Goal: Task Accomplishment & Management: Manage account settings

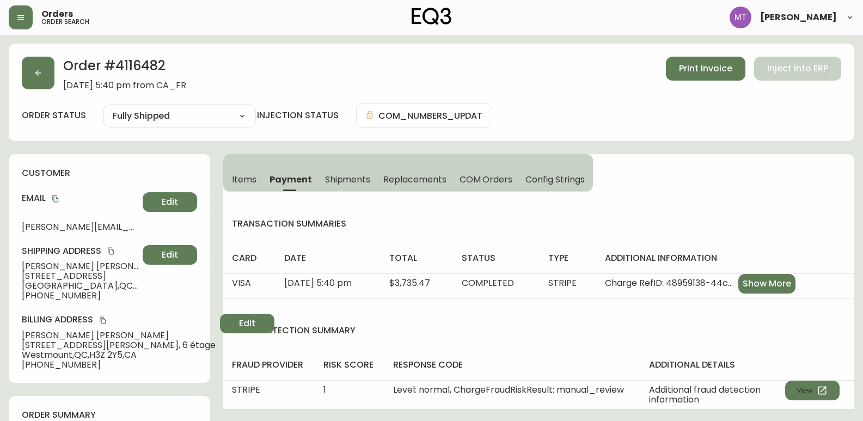
select select "FULLY_SHIPPED"
click at [38, 73] on icon "button" at bounding box center [38, 73] width 6 height 6
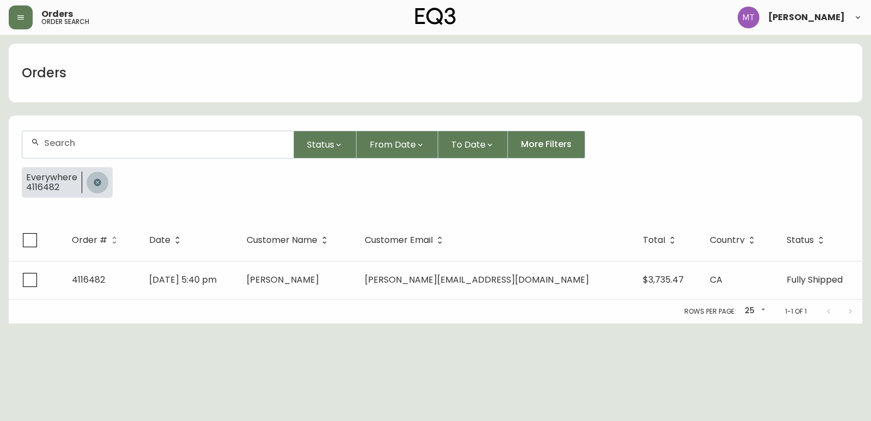
click at [96, 181] on icon "button" at bounding box center [97, 182] width 7 height 7
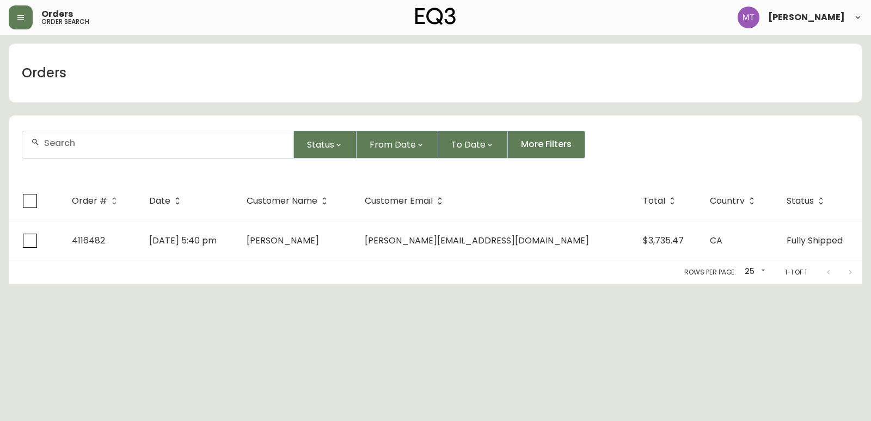
click at [91, 145] on input "text" at bounding box center [164, 143] width 241 height 10
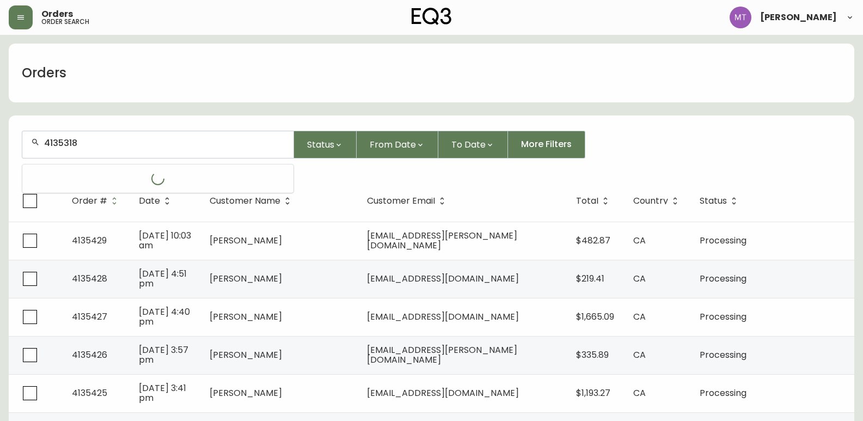
type input "4135318"
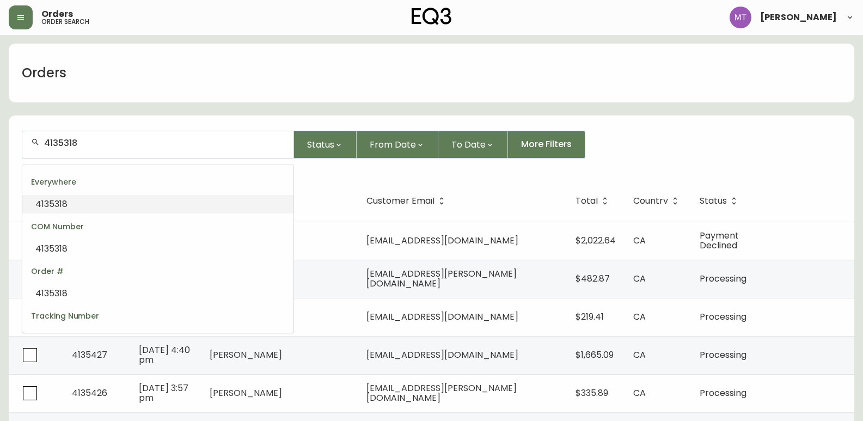
click at [83, 203] on li "4135318" at bounding box center [157, 204] width 271 height 19
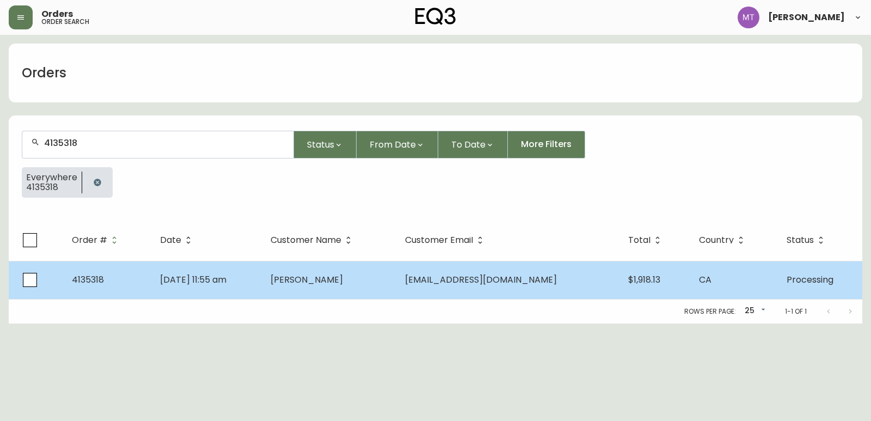
click at [286, 284] on td "[PERSON_NAME]" at bounding box center [329, 280] width 135 height 38
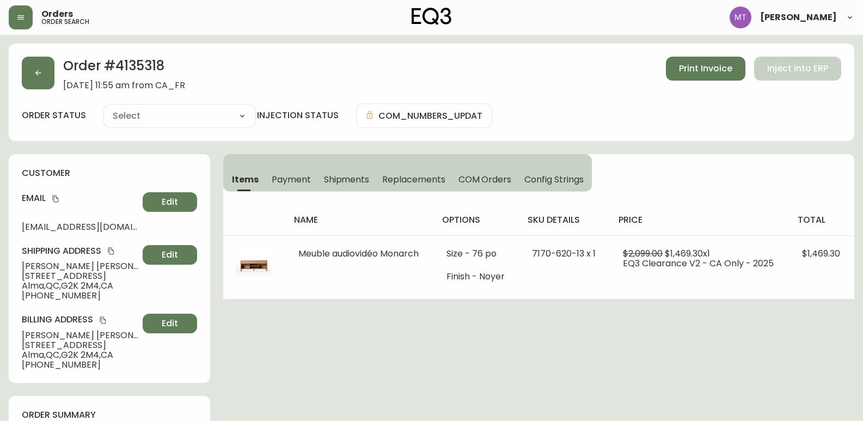
type input "Processing"
select select "PROCESSING"
drag, startPoint x: 117, startPoint y: 63, endPoint x: 177, endPoint y: 59, distance: 60.5
click at [177, 59] on h2 "Order # 4135318" at bounding box center [124, 69] width 122 height 24
copy h2 "4135318"
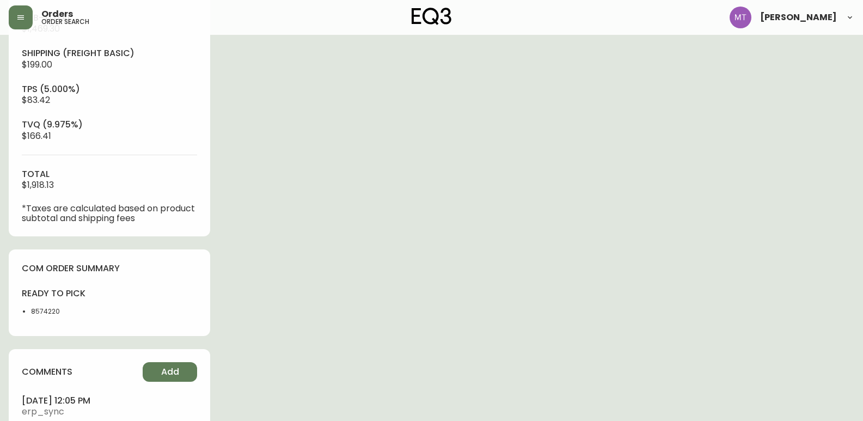
scroll to position [435, 0]
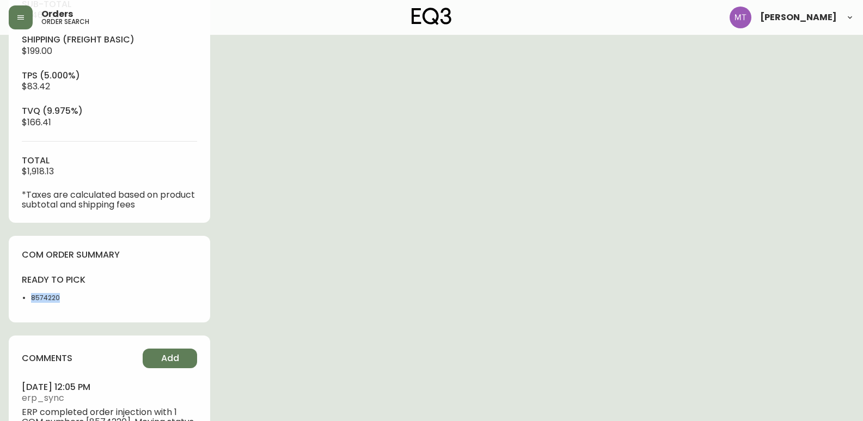
drag, startPoint x: 30, startPoint y: 294, endPoint x: 81, endPoint y: 296, distance: 51.2
click at [81, 296] on ul "8574220" at bounding box center [62, 298] width 81 height 10
copy li "8574220"
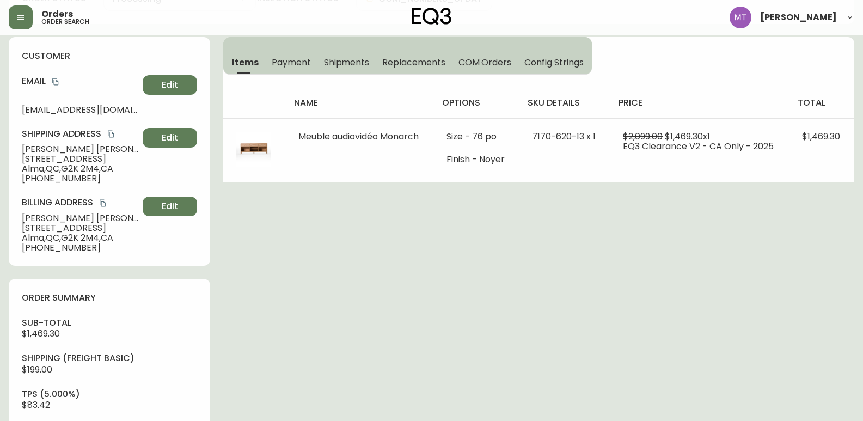
scroll to position [109, 0]
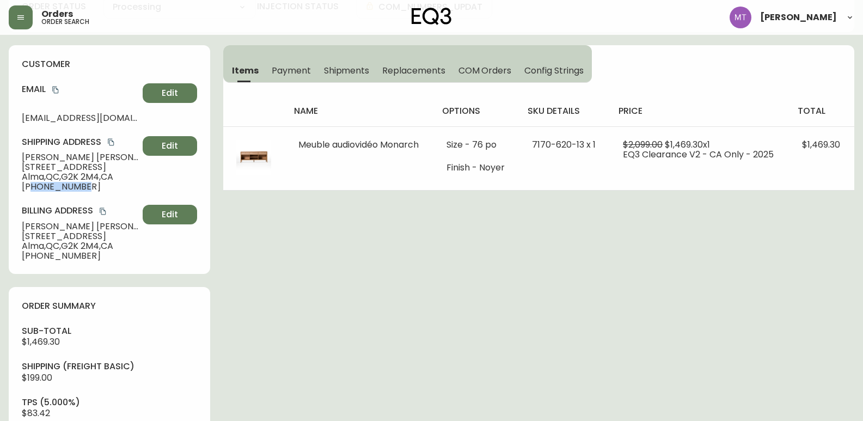
drag, startPoint x: 31, startPoint y: 185, endPoint x: 85, endPoint y: 183, distance: 53.9
click at [85, 183] on span "[PHONE_NUMBER]" at bounding box center [80, 187] width 116 height 10
copy span "4187197692"
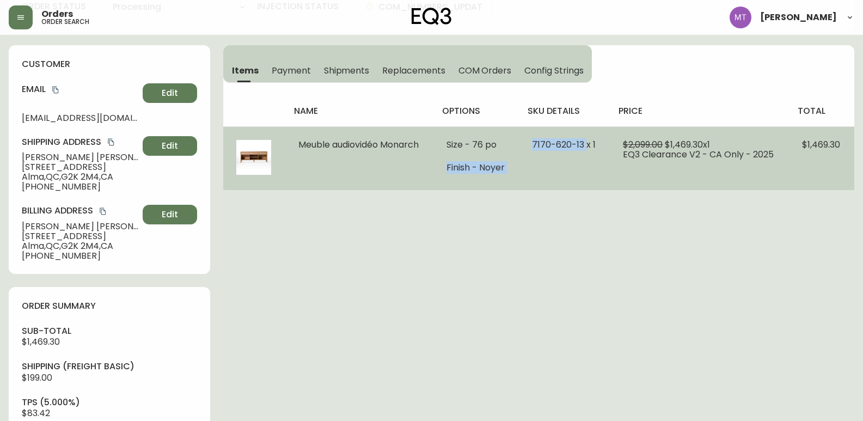
drag, startPoint x: 587, startPoint y: 144, endPoint x: 503, endPoint y: 148, distance: 83.9
click at [503, 148] on tr "Meuble audiovidéo Monarch Size - 76 po Finish - Noyer 7170-620-13 x 1 $2,099.00…" at bounding box center [538, 158] width 631 height 64
click at [512, 170] on td "Size - 76 po Finish - Noyer" at bounding box center [475, 158] width 85 height 64
click at [585, 143] on span "7170-620-13 x 1" at bounding box center [564, 144] width 64 height 13
click at [569, 167] on td "7170-620-13 x 1" at bounding box center [564, 158] width 91 height 64
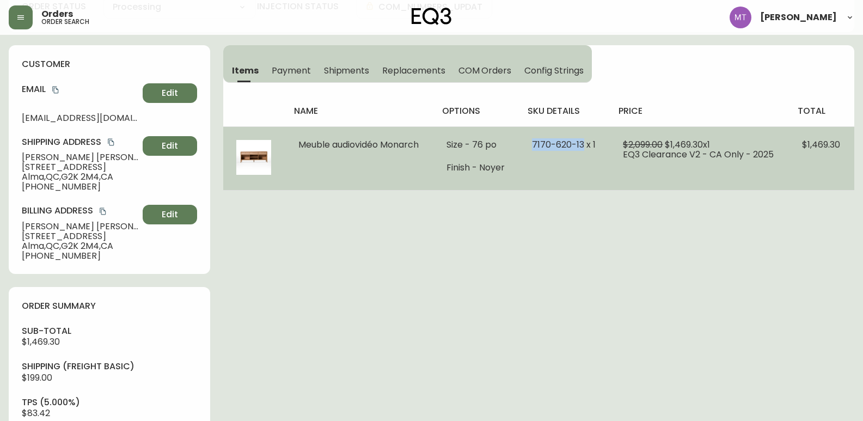
drag, startPoint x: 586, startPoint y: 142, endPoint x: 535, endPoint y: 143, distance: 51.2
click at [535, 143] on span "7170-620-13 x 1" at bounding box center [564, 144] width 64 height 13
copy span "[PHONE_NUMBER]"
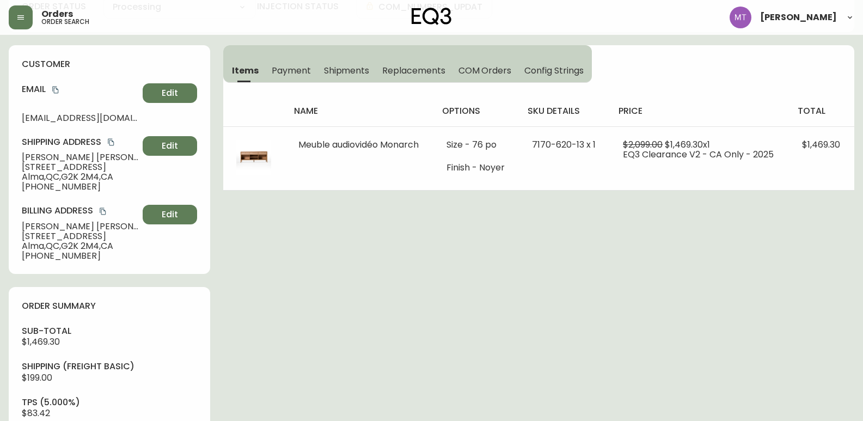
click at [5, 261] on main "Order # 4135318 [DATE] 11:55 am from [GEOGRAPHIC_DATA] Print Invoice Inject int…" at bounding box center [431, 361] width 863 height 870
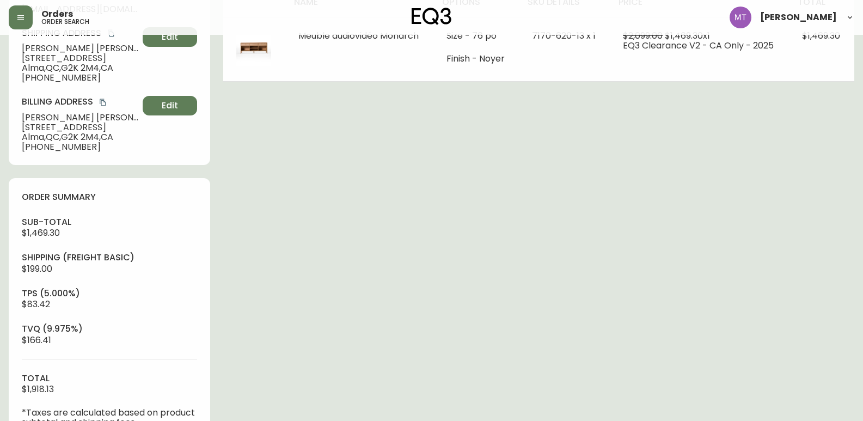
scroll to position [381, 0]
